Goal: Information Seeking & Learning: Learn about a topic

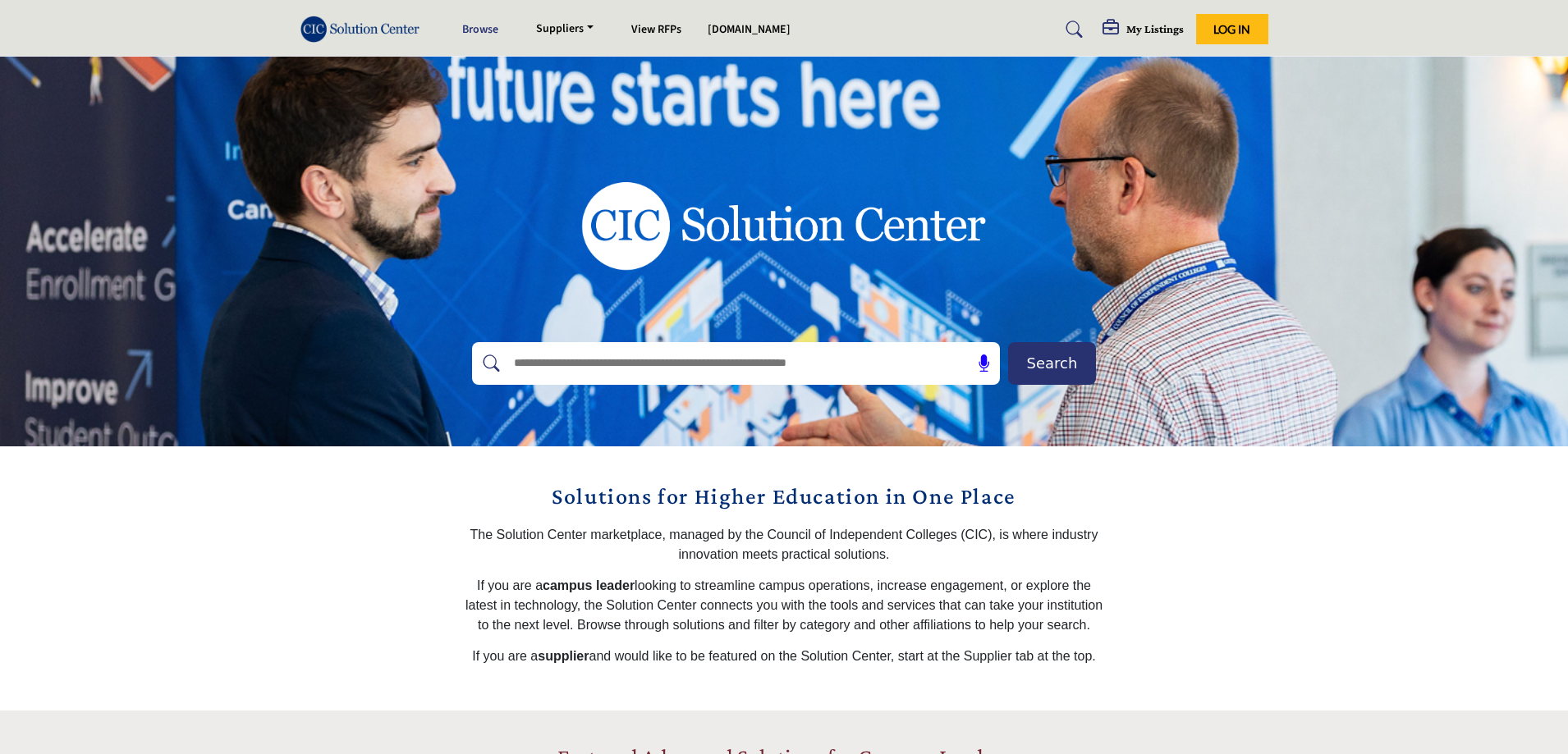
click at [481, 37] on link "Browse" at bounding box center [480, 30] width 36 height 16
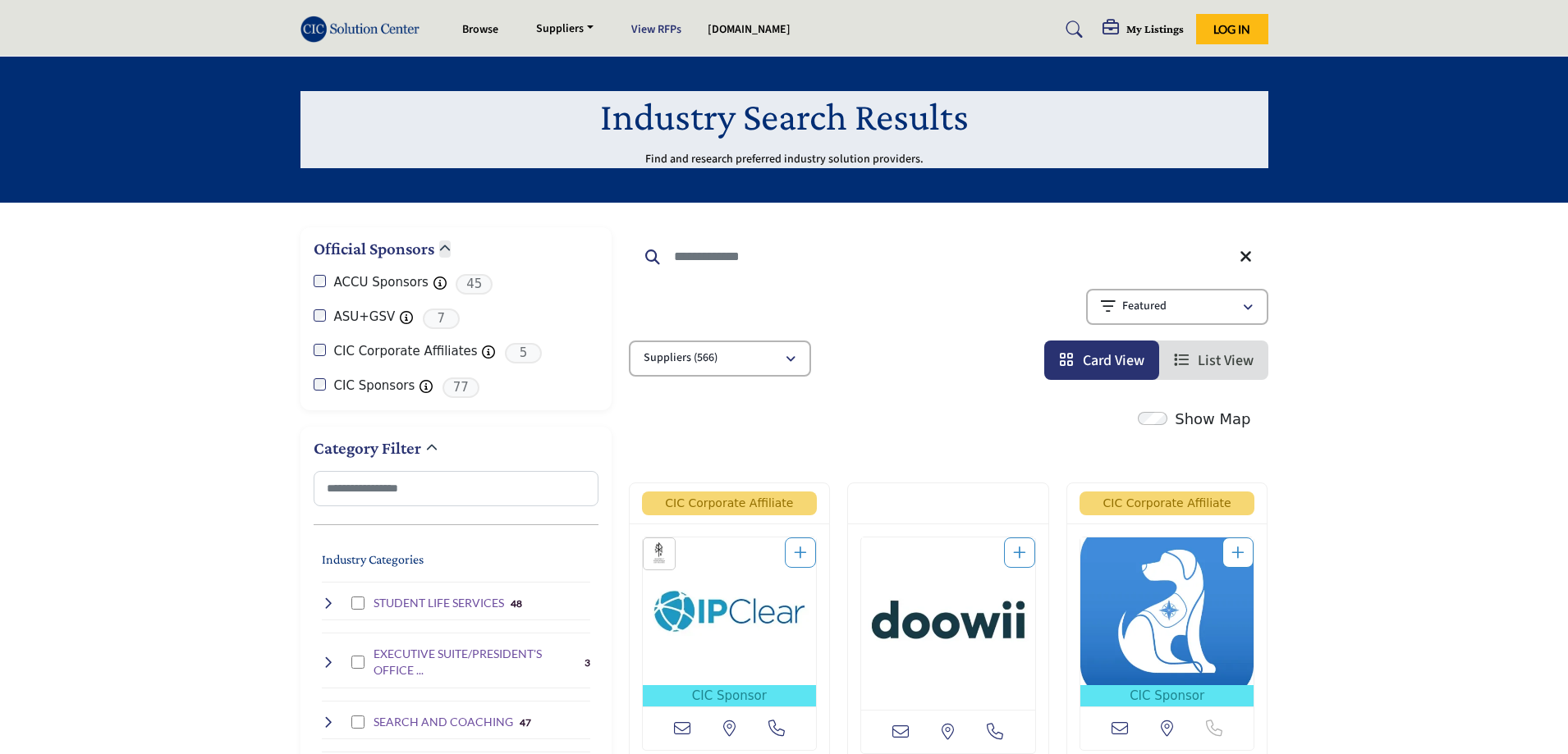
click at [667, 28] on link "View RFPs" at bounding box center [655, 30] width 50 height 16
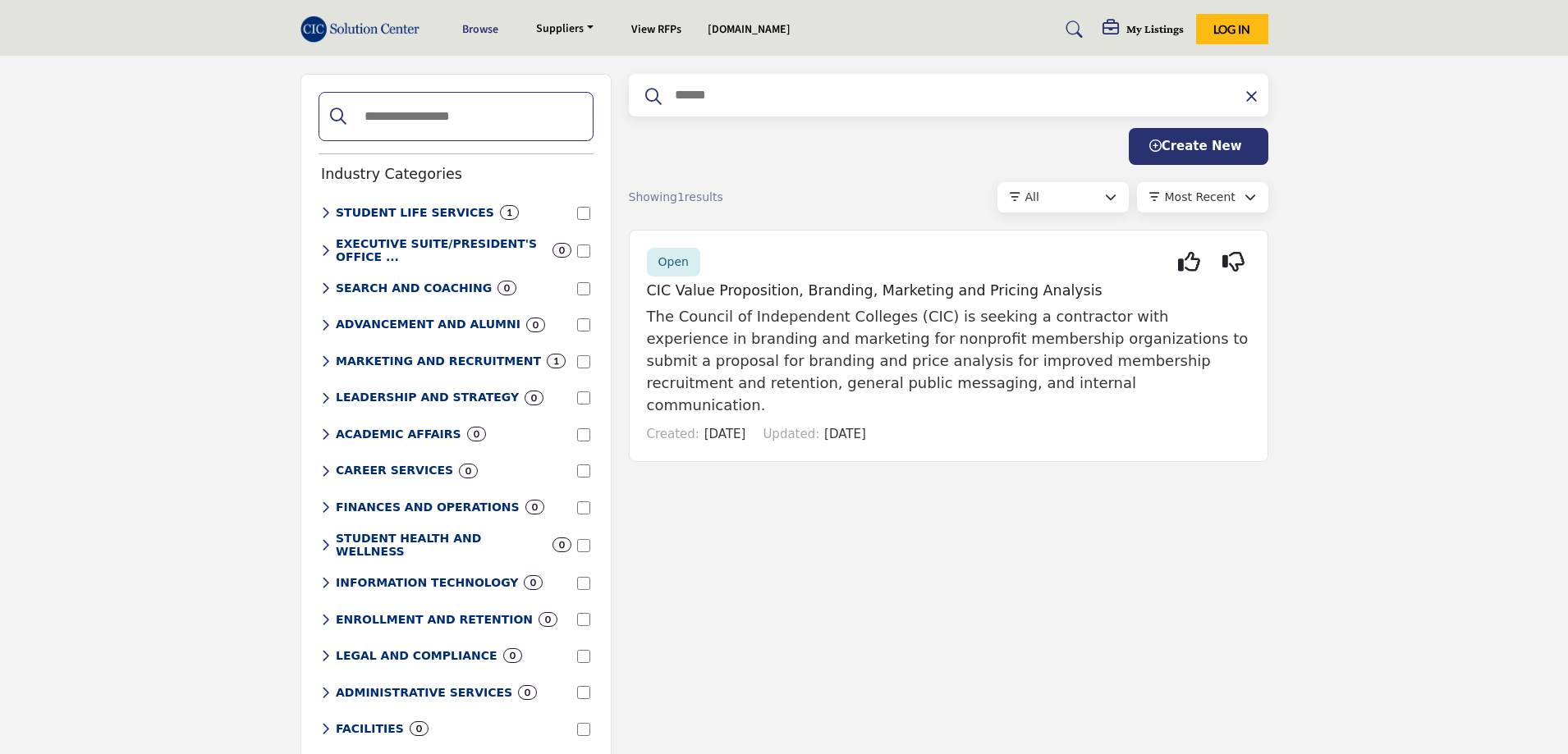
click at [493, 31] on link "Browse" at bounding box center [480, 30] width 36 height 16
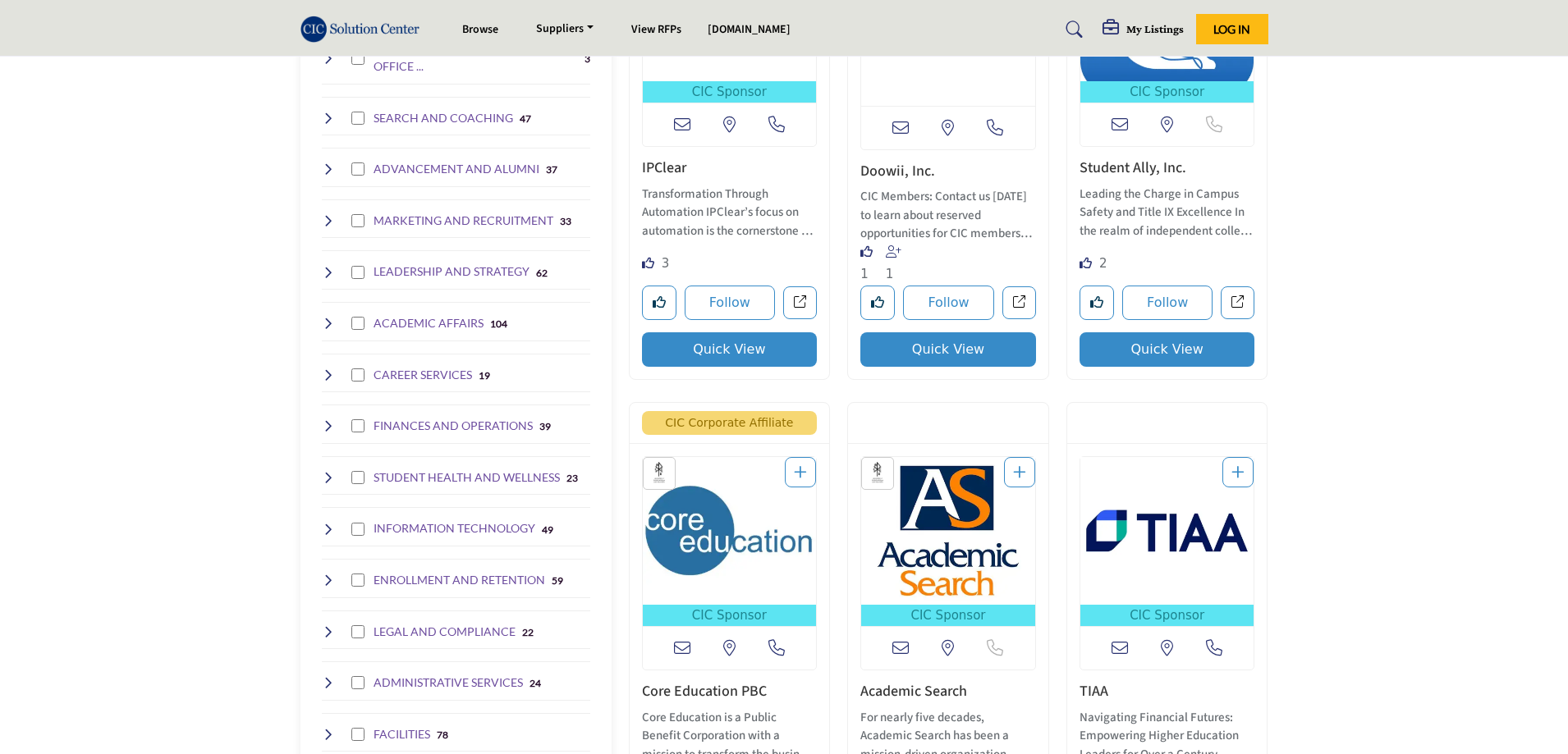
scroll to position [575, 0]
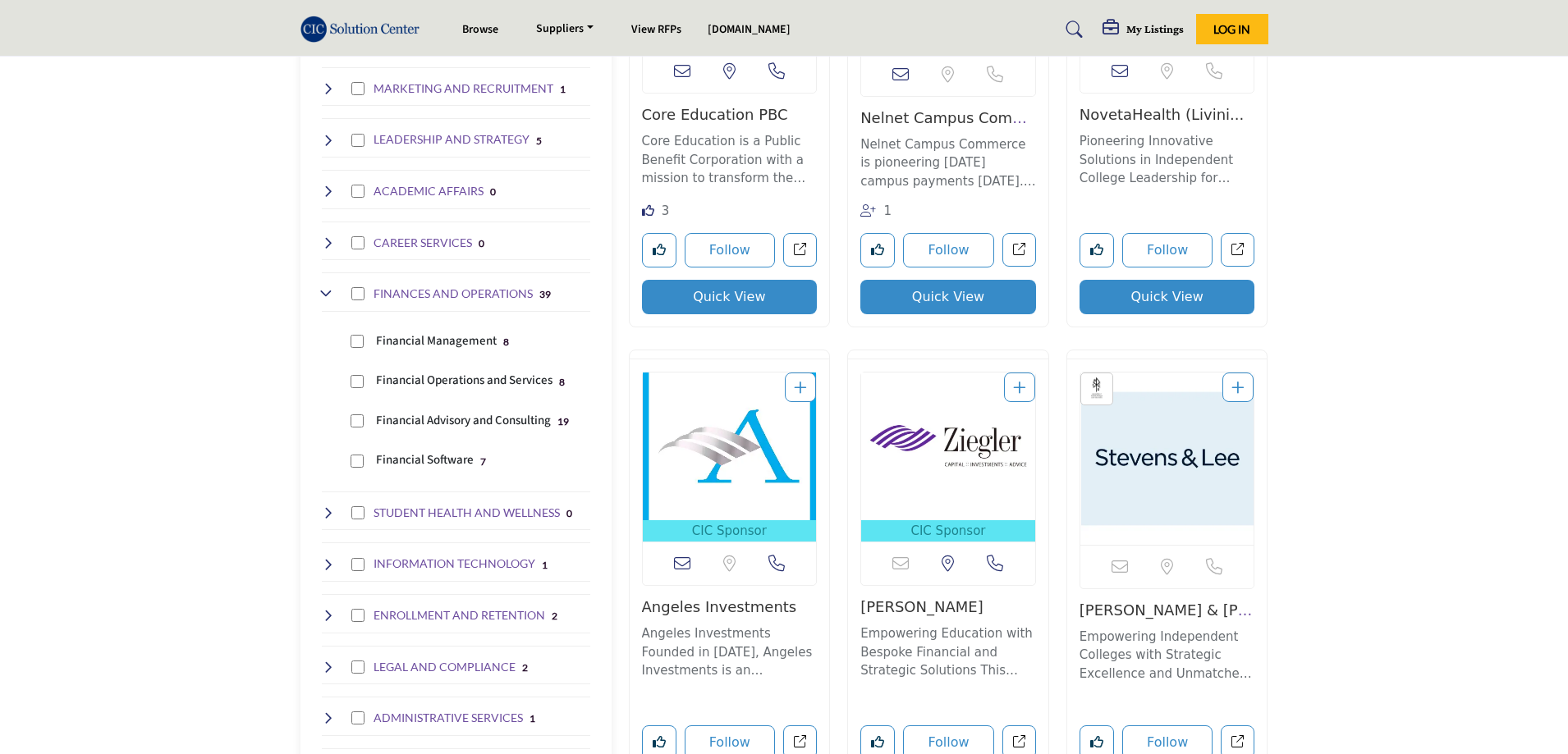
scroll to position [821, 0]
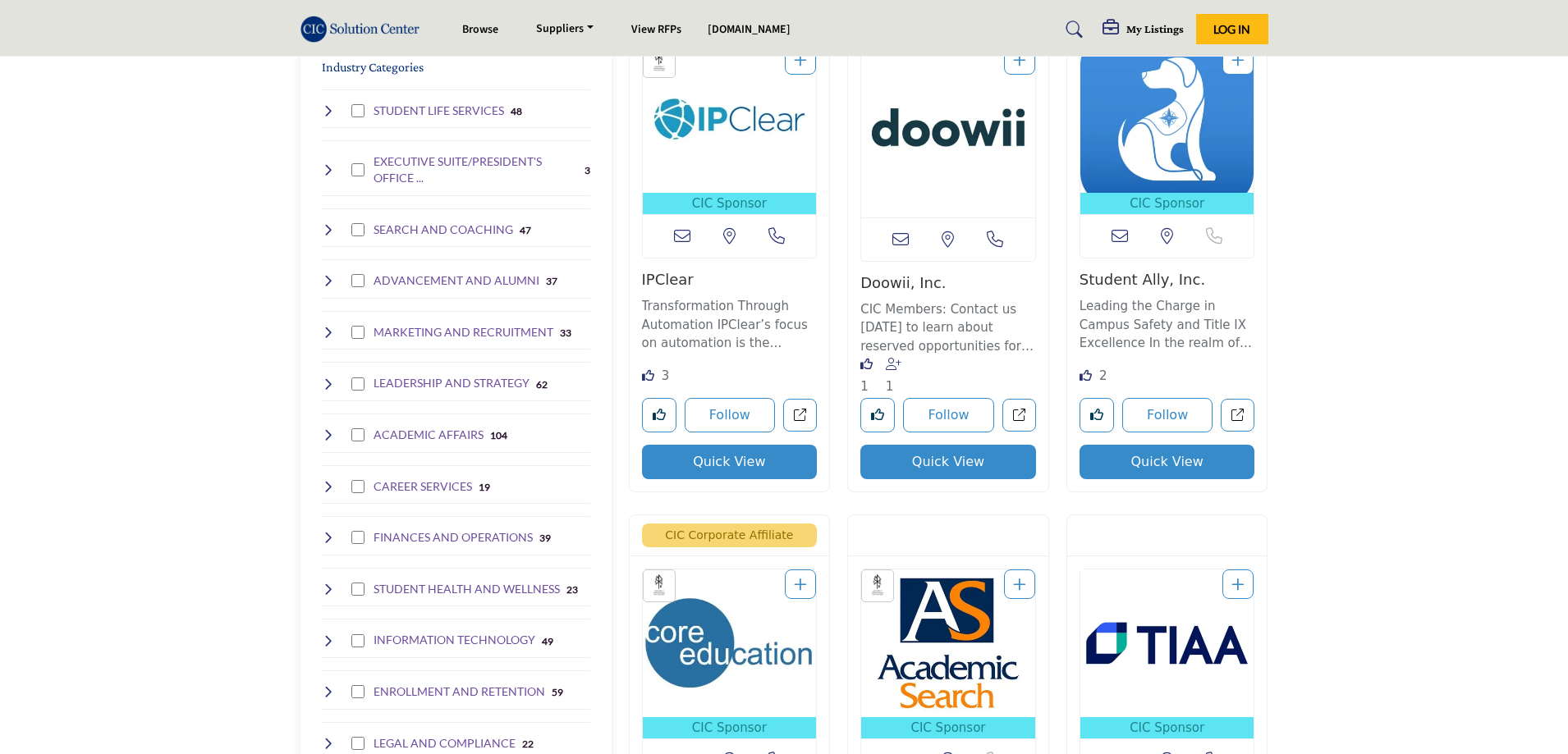
scroll to position [903, 0]
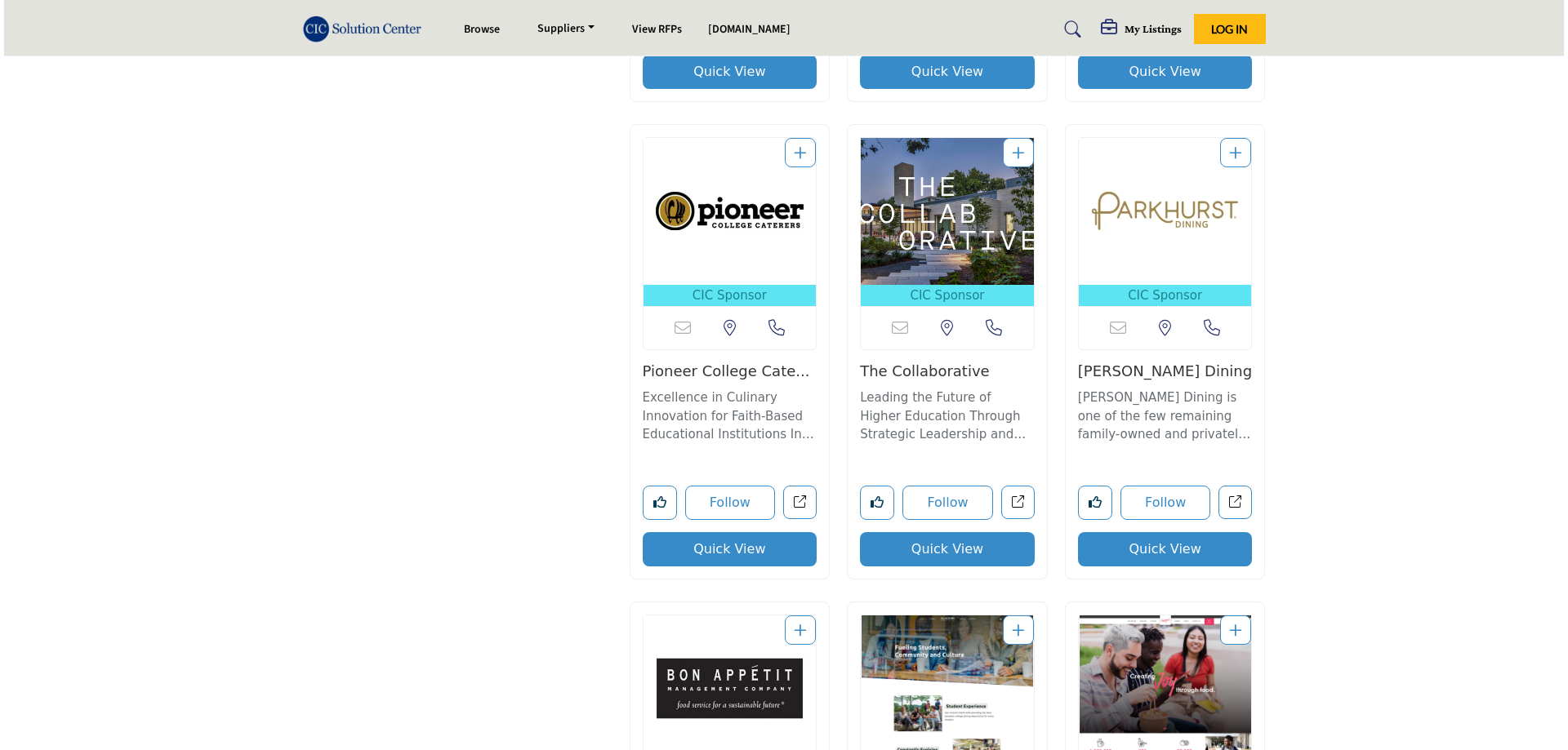
scroll to position [2449, 0]
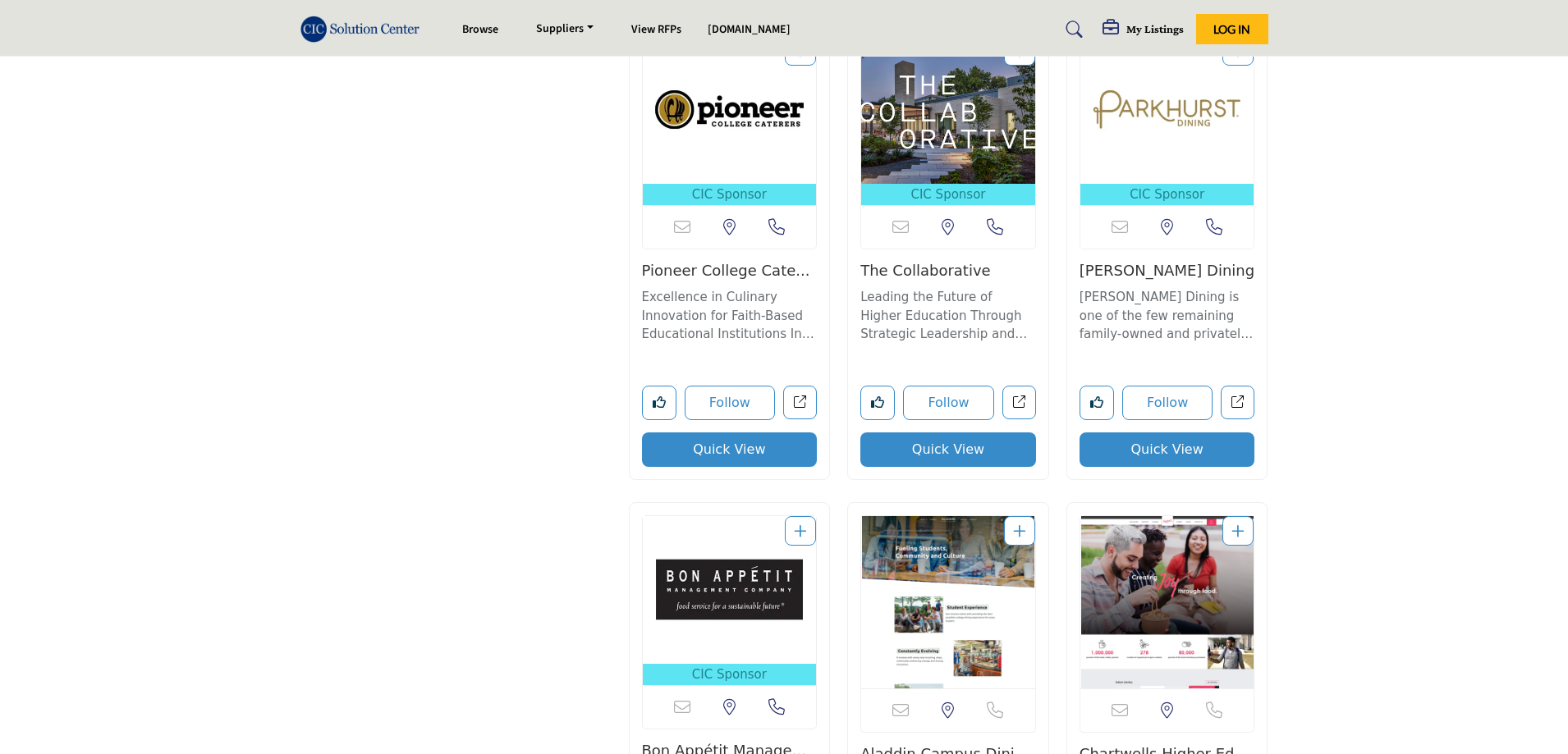
click at [961, 448] on button "Quick View" at bounding box center [948, 450] width 176 height 34
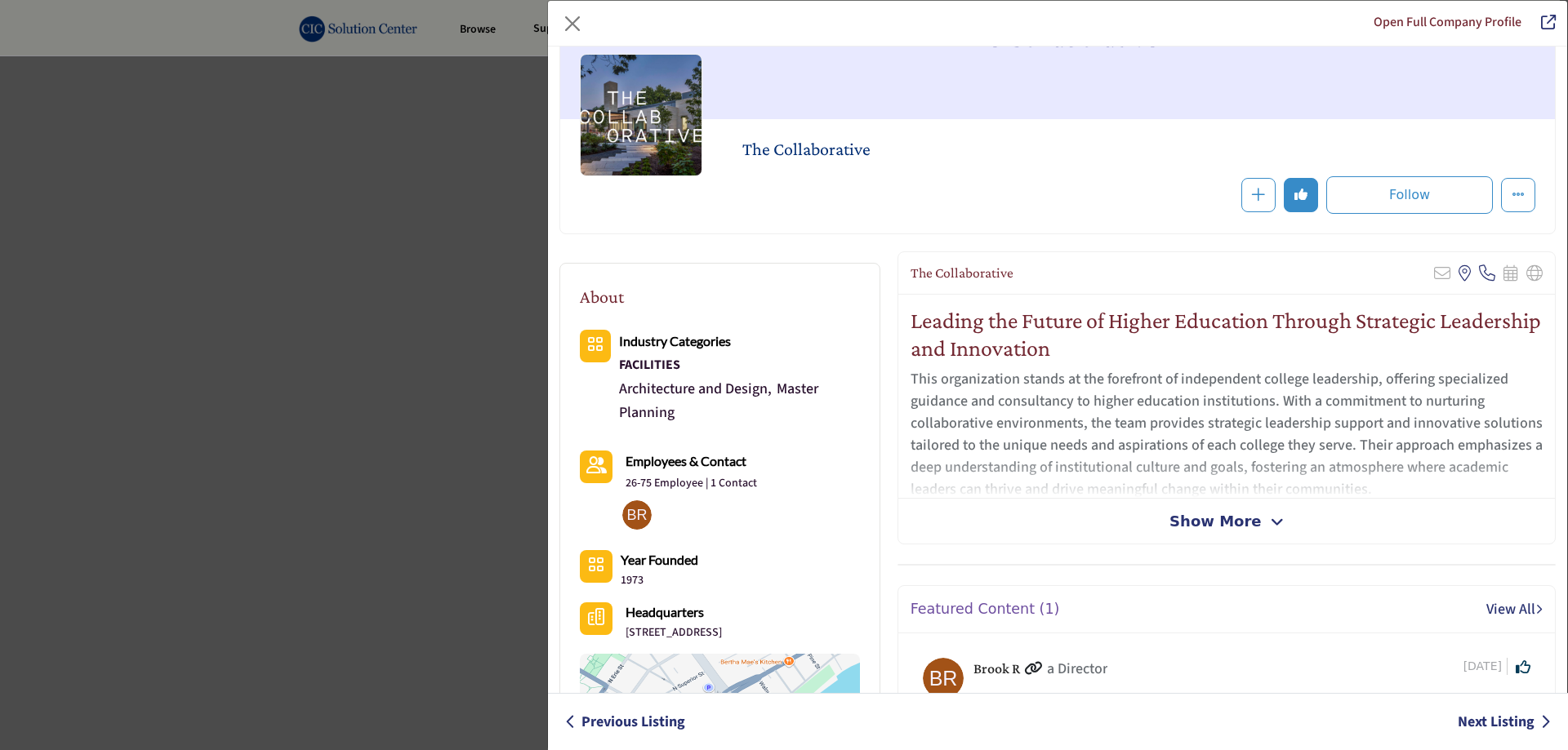
scroll to position [163, 0]
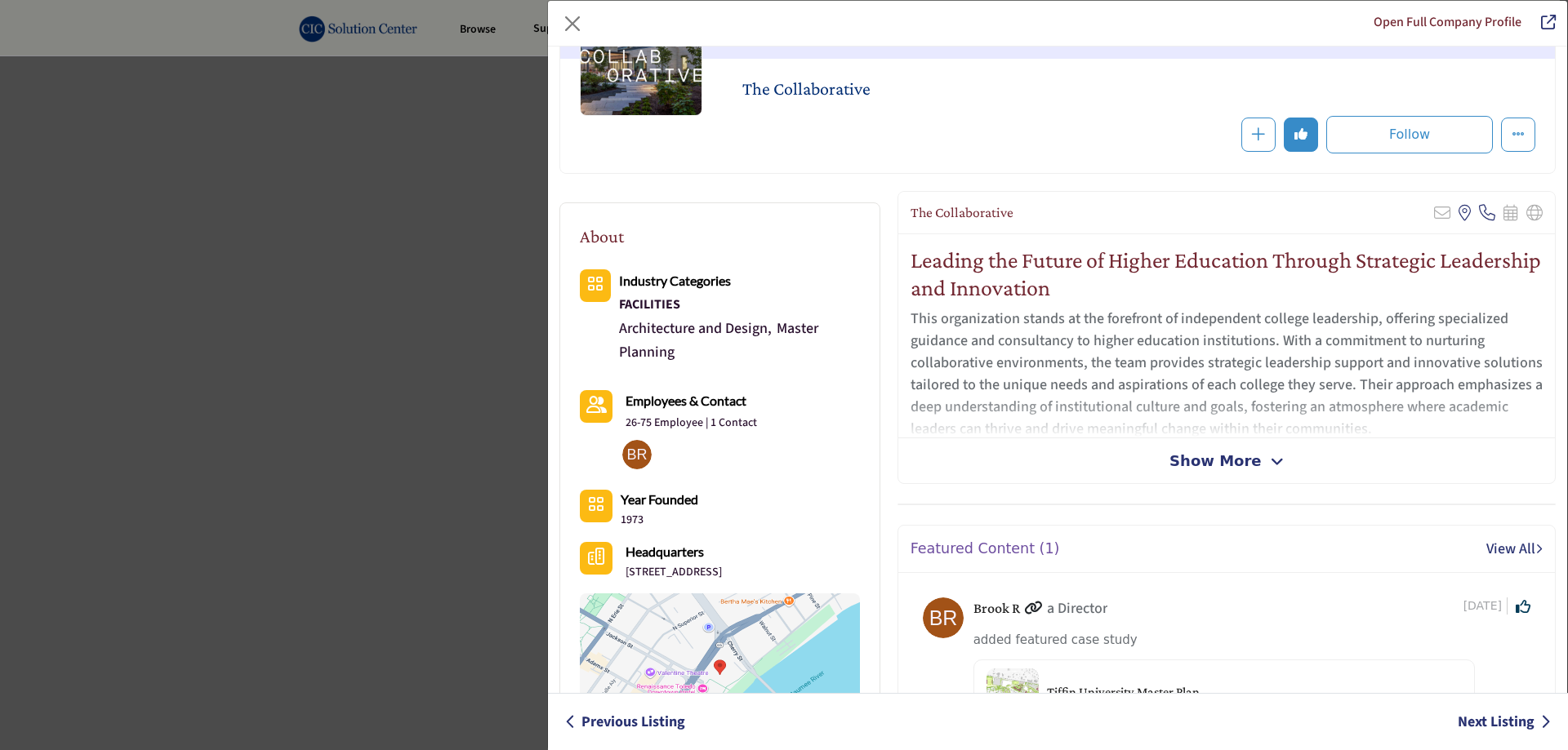
click at [1243, 467] on span "Show More" at bounding box center [1215, 461] width 91 height 22
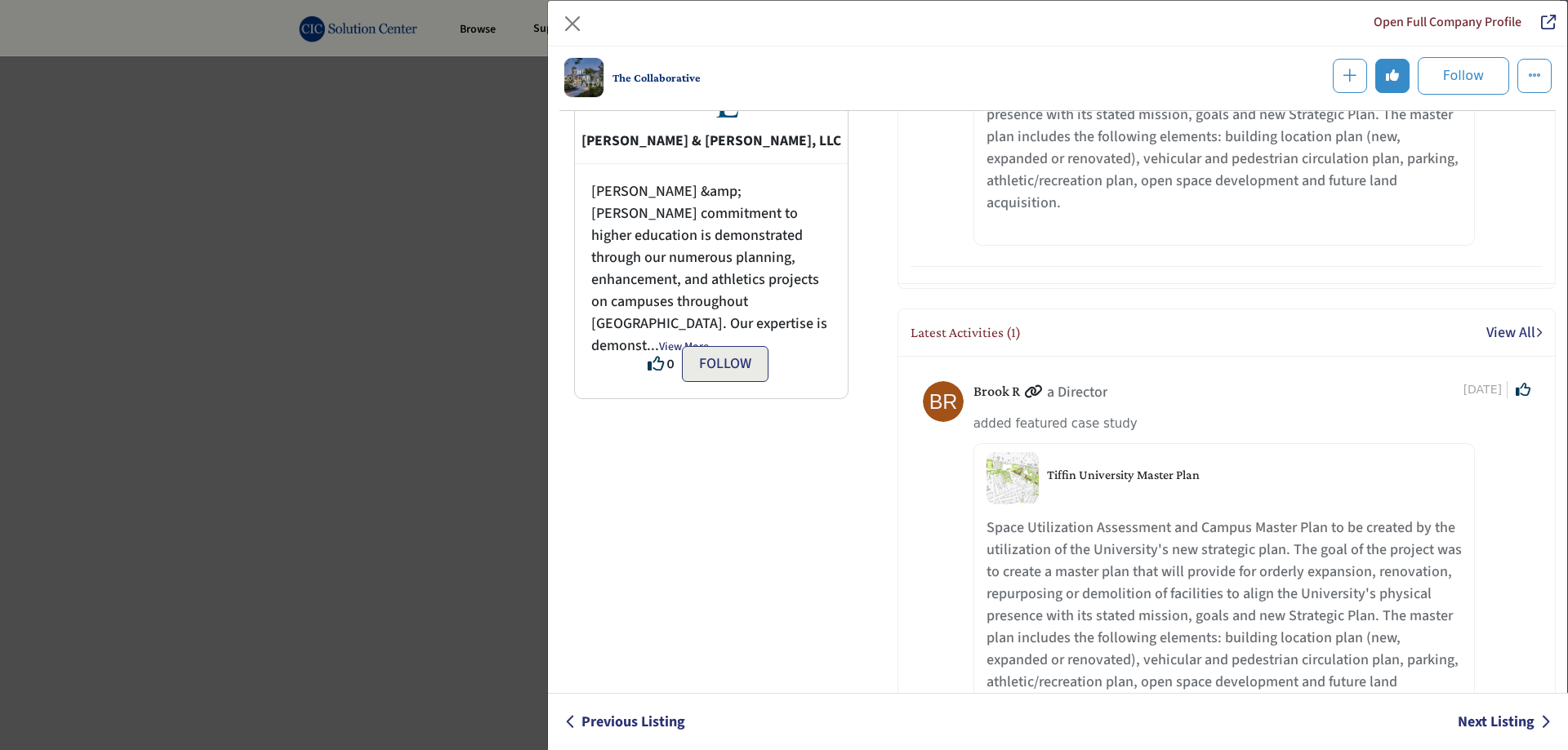
scroll to position [892, 0]
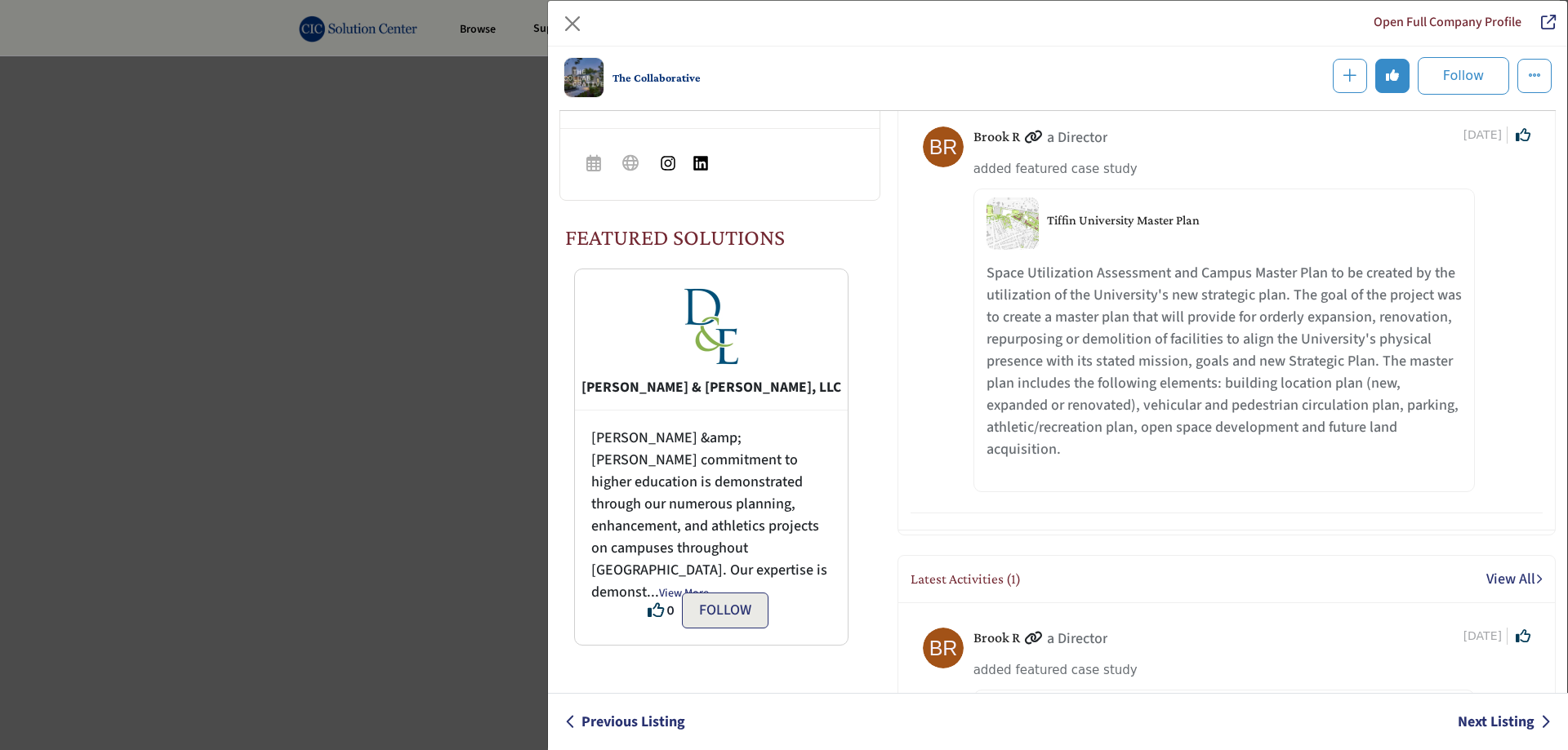
click at [1089, 234] on div "Tiffin University Master Plan" at bounding box center [1224, 224] width 475 height 52
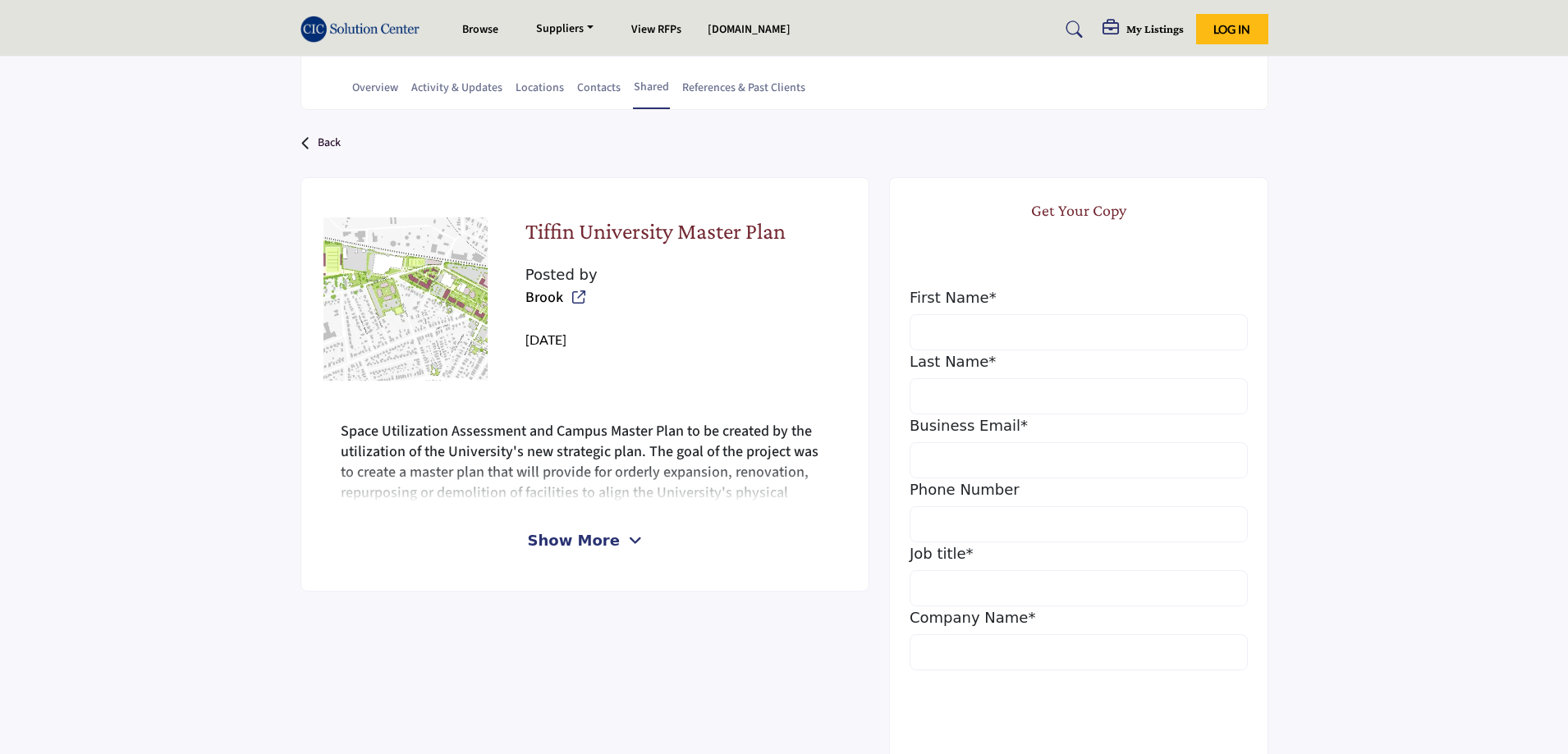
scroll to position [329, 0]
click at [577, 542] on span "Show More" at bounding box center [573, 538] width 92 height 22
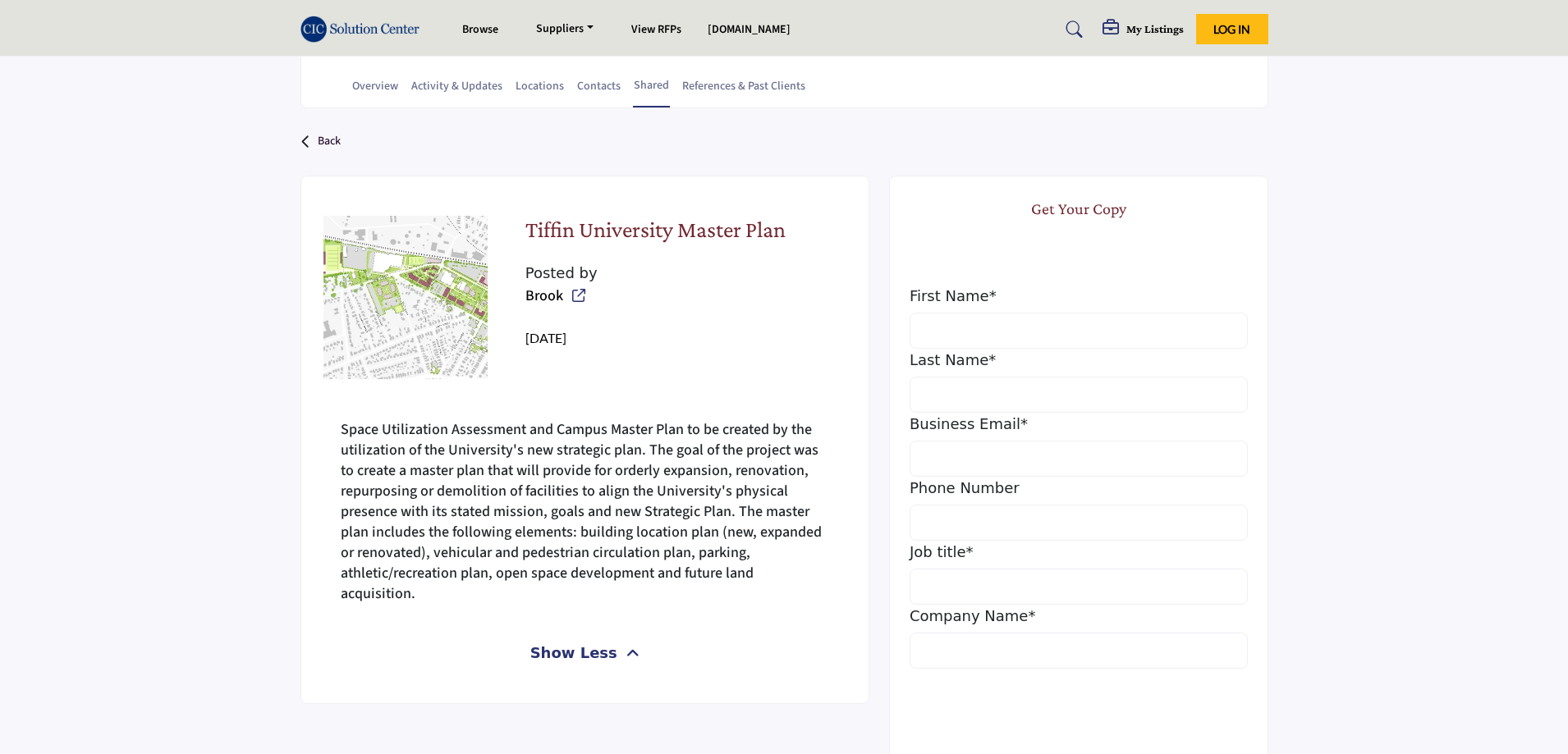
click at [586, 230] on h2 "Tiffin University Master Plan" at bounding box center [655, 232] width 260 height 34
click at [714, 220] on h2 "Tiffin University Master Plan" at bounding box center [655, 232] width 260 height 34
click at [309, 291] on div "Tiffin University Master Plan Posted by Brook 245 days ago Show Less" at bounding box center [585, 440] width 569 height 528
click at [441, 280] on img at bounding box center [405, 297] width 164 height 164
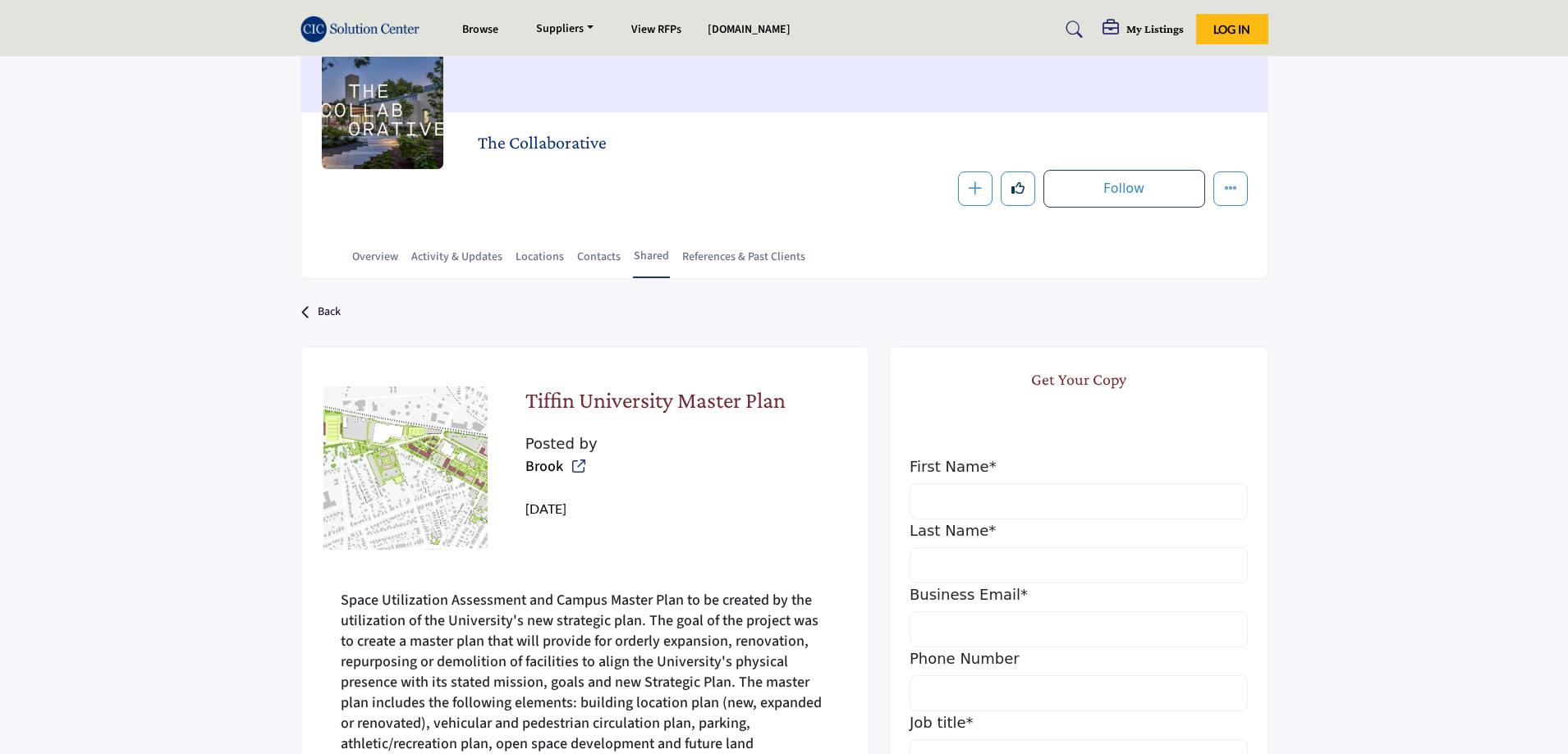
scroll to position [0, 0]
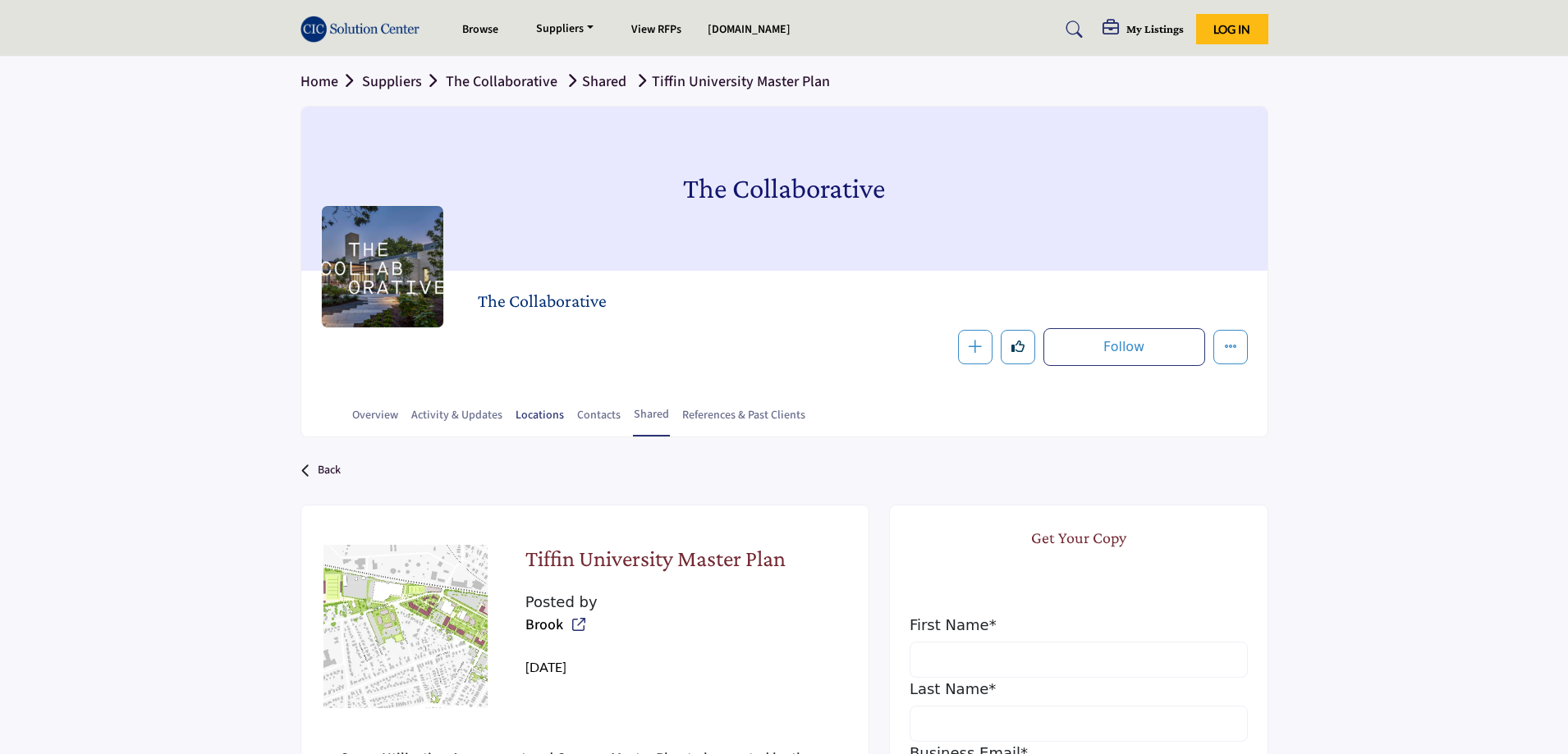
click at [537, 419] on link "Locations" at bounding box center [539, 421] width 50 height 29
click at [764, 418] on link "References & Past Clients" at bounding box center [744, 421] width 125 height 29
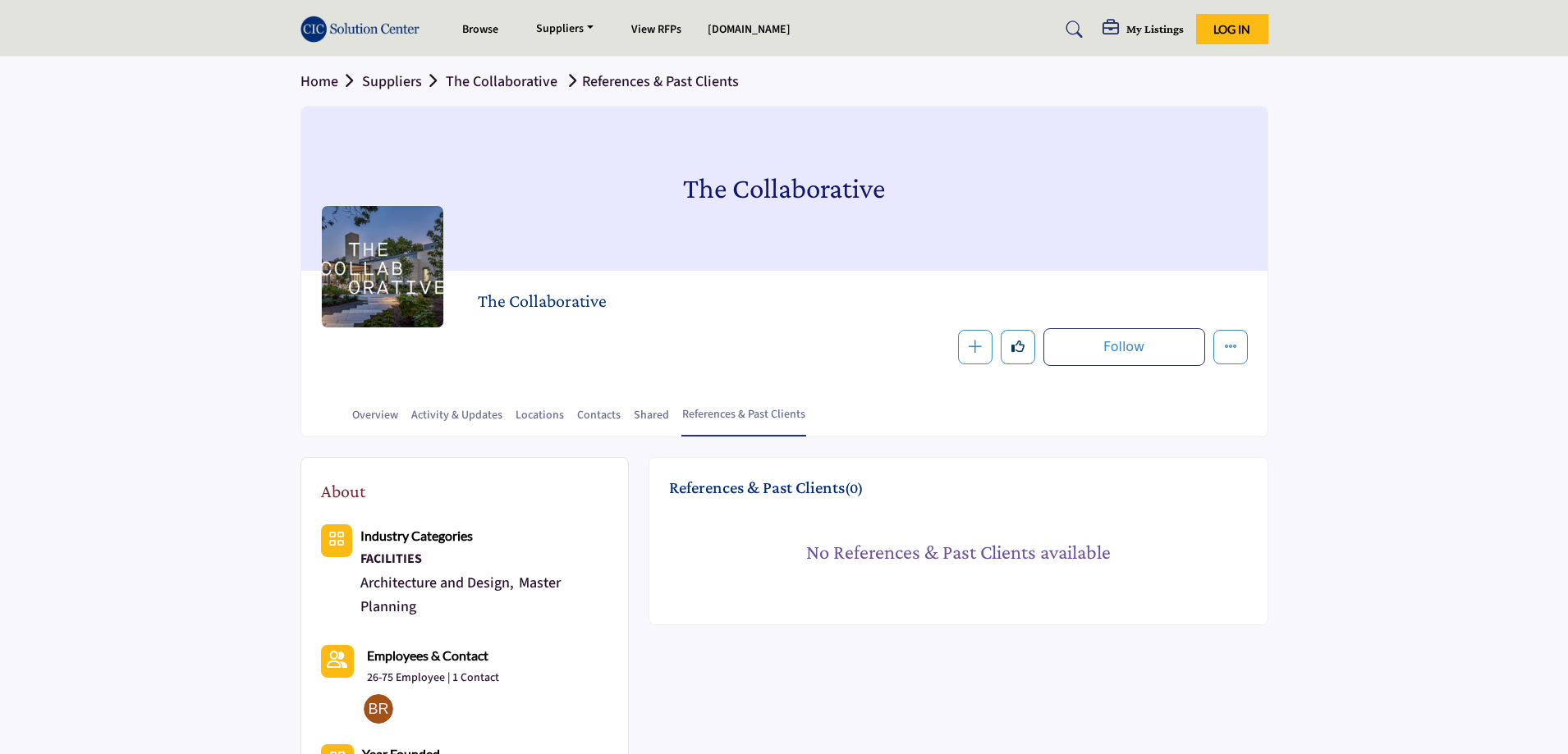
click at [404, 39] on img at bounding box center [363, 29] width 128 height 27
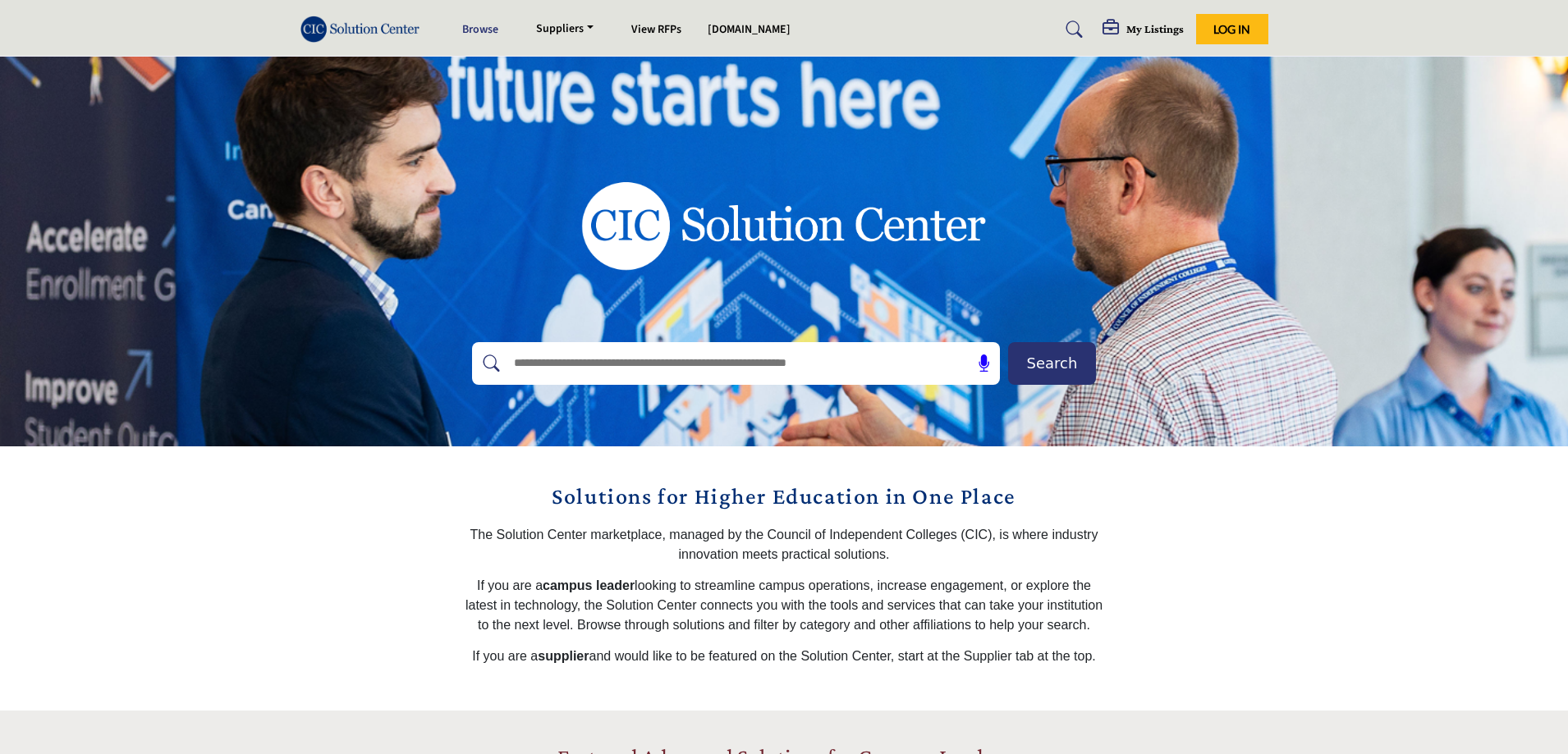
click at [490, 28] on link "Browse" at bounding box center [480, 30] width 36 height 16
